Goal: Task Accomplishment & Management: Manage account settings

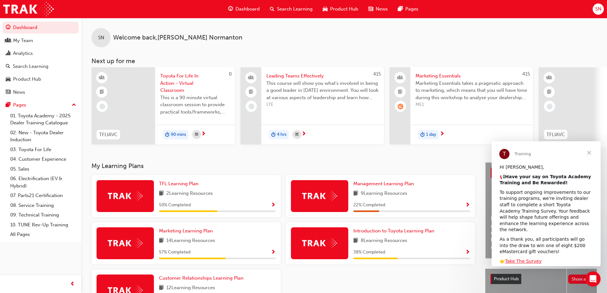
click at [317, 7] on span "SN" at bounding box center [598, 8] width 6 height 7
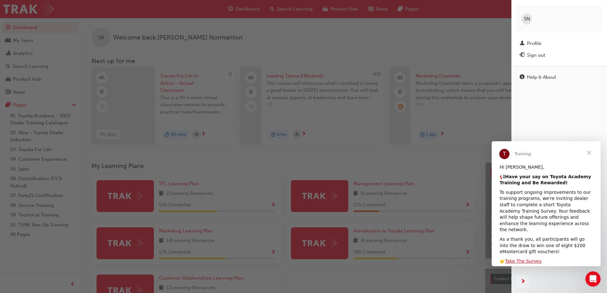
drag, startPoint x: 462, startPoint y: 45, endPoint x: 503, endPoint y: 38, distance: 41.0
click at [317, 42] on div "button" at bounding box center [255, 146] width 511 height 293
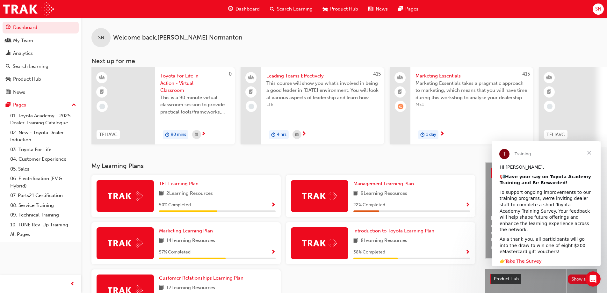
click at [317, 11] on span "SN" at bounding box center [598, 8] width 6 height 7
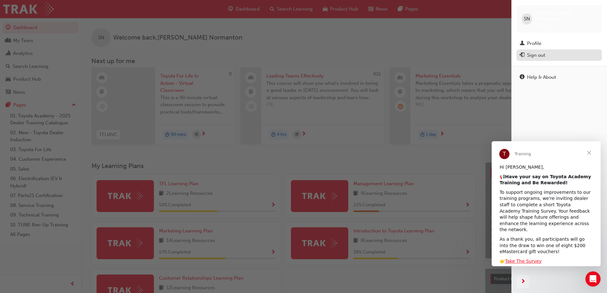
click at [317, 52] on div "Sign out" at bounding box center [536, 55] width 18 height 7
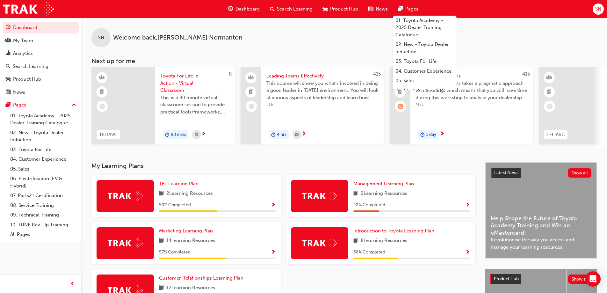
click at [599, 7] on span "SN" at bounding box center [598, 8] width 6 height 7
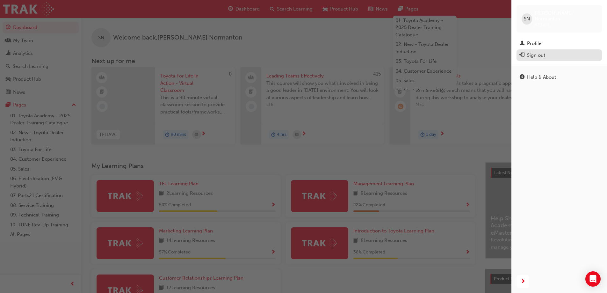
click at [542, 52] on div "Sign out" at bounding box center [536, 55] width 18 height 7
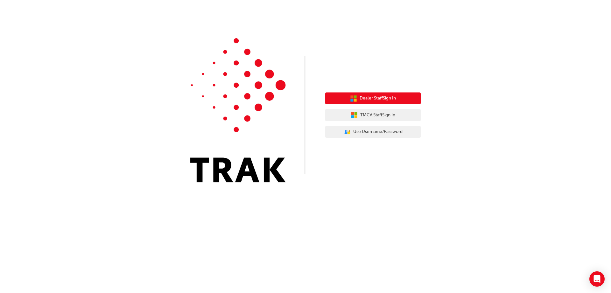
click at [386, 95] on span "Dealer Staff Sign In" at bounding box center [378, 98] width 36 height 7
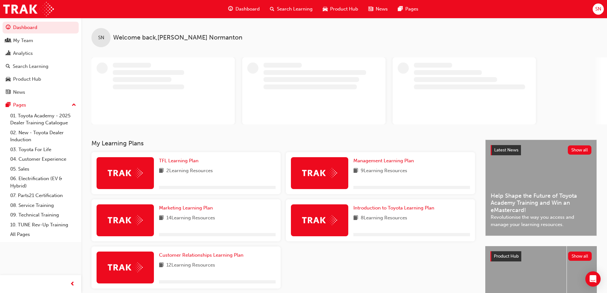
click at [601, 11] on span "SN" at bounding box center [598, 8] width 6 height 7
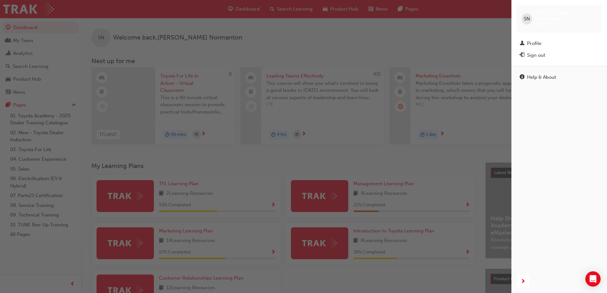
click at [526, 53] on div "Sign out" at bounding box center [558, 55] width 79 height 8
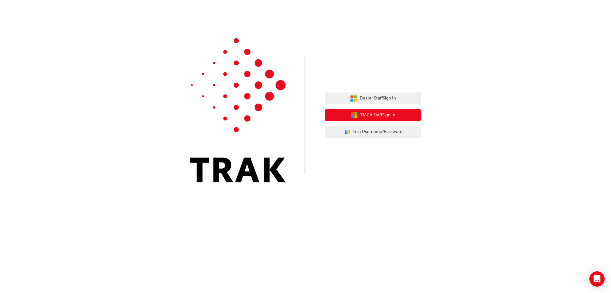
click at [394, 115] on span "TMCA Staff Sign In" at bounding box center [377, 114] width 35 height 7
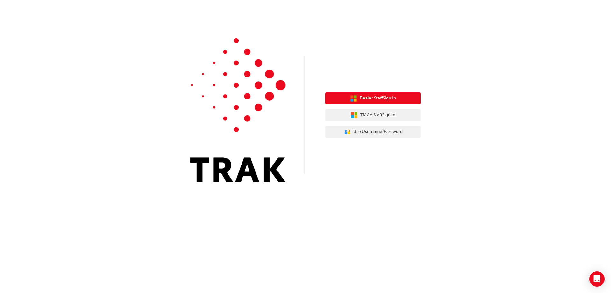
click at [373, 93] on button "Dealer Staff Sign In" at bounding box center [373, 98] width 96 height 12
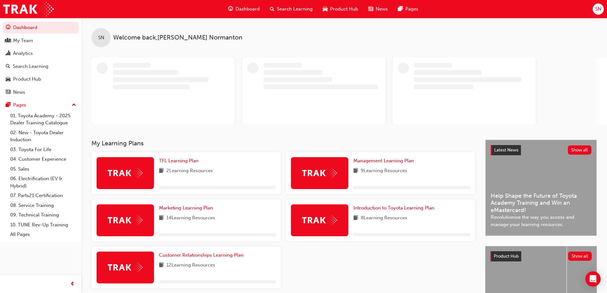
click at [600, 8] on span "SN" at bounding box center [598, 8] width 6 height 7
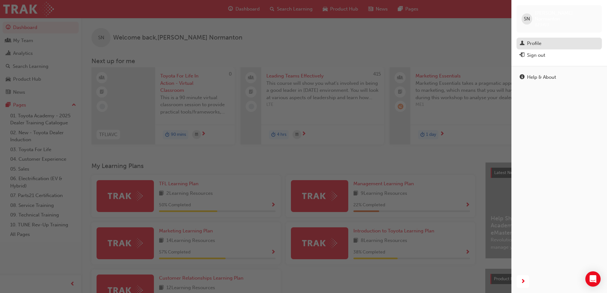
click at [533, 40] on div "Profile" at bounding box center [534, 43] width 14 height 7
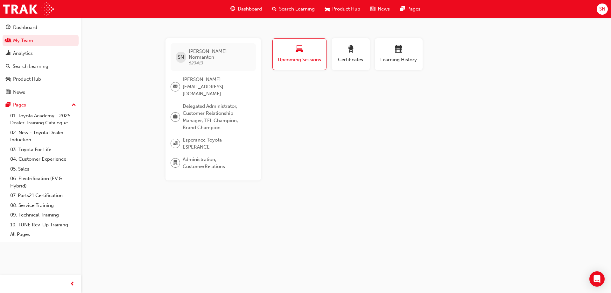
click at [603, 9] on span "SN" at bounding box center [603, 8] width 6 height 7
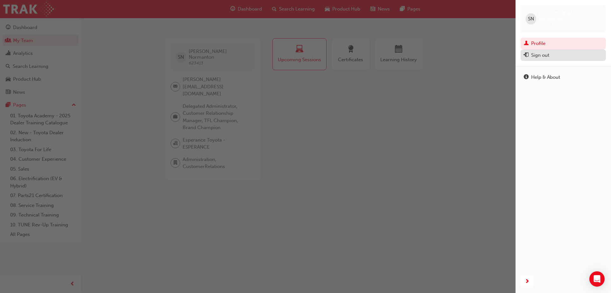
click at [563, 51] on div "Sign out" at bounding box center [563, 55] width 79 height 8
